Goal: Submit feedback/report problem

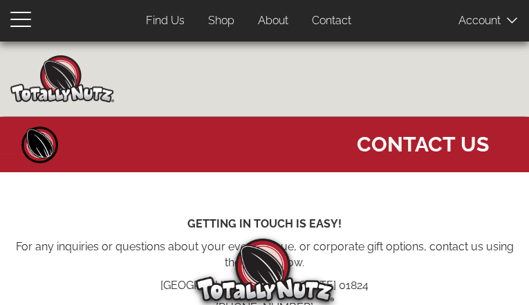
type input "DxgTHvts"
type input "uhiwifoyec574@gmail.com"
type input "6459022078"
